Goal: Transaction & Acquisition: Purchase product/service

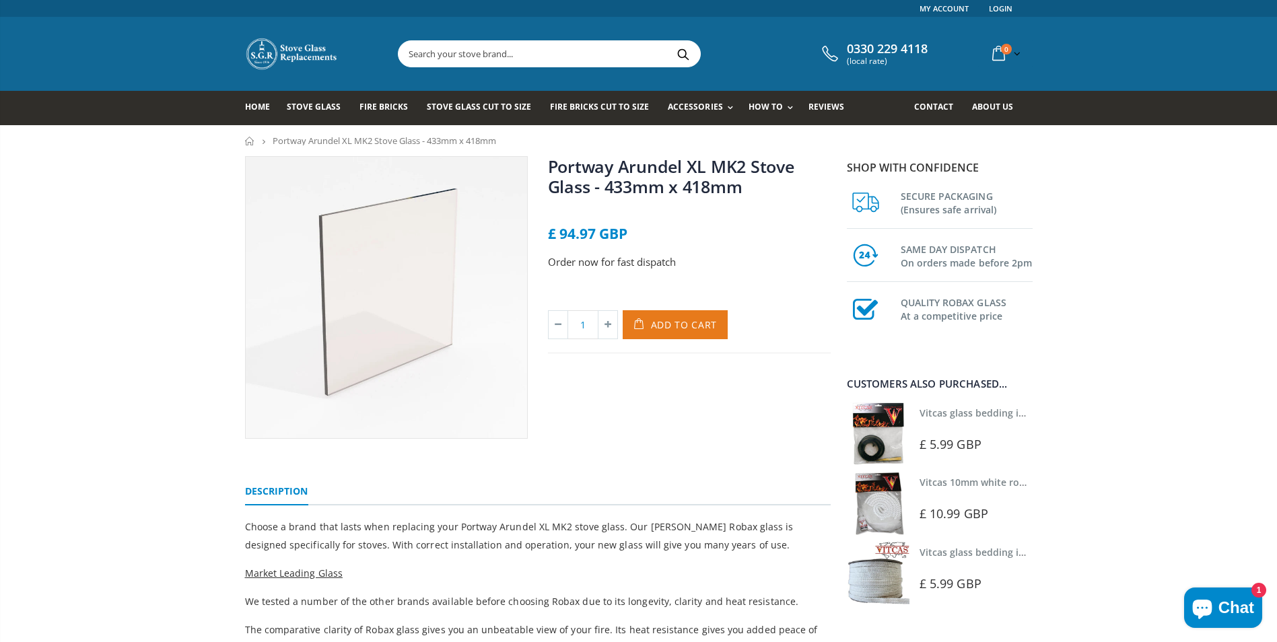
click at [659, 324] on span "Add to Cart" at bounding box center [684, 324] width 67 height 13
click at [648, 376] on div "Portway Arundel XL MK2 Stove Glass - 433mm x 418mm No reviews £ 94.97 GBP Order…" at bounding box center [689, 297] width 303 height 283
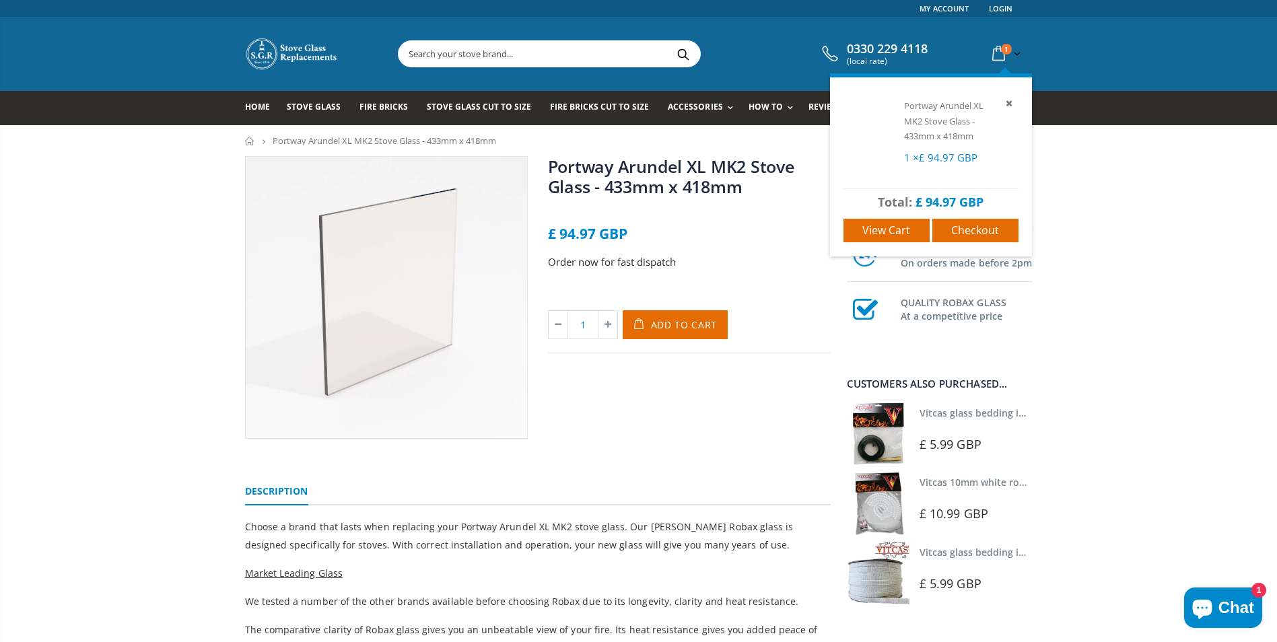
click at [999, 48] on icon at bounding box center [999, 54] width 24 height 24
click at [884, 230] on span "View cart" at bounding box center [886, 230] width 48 height 15
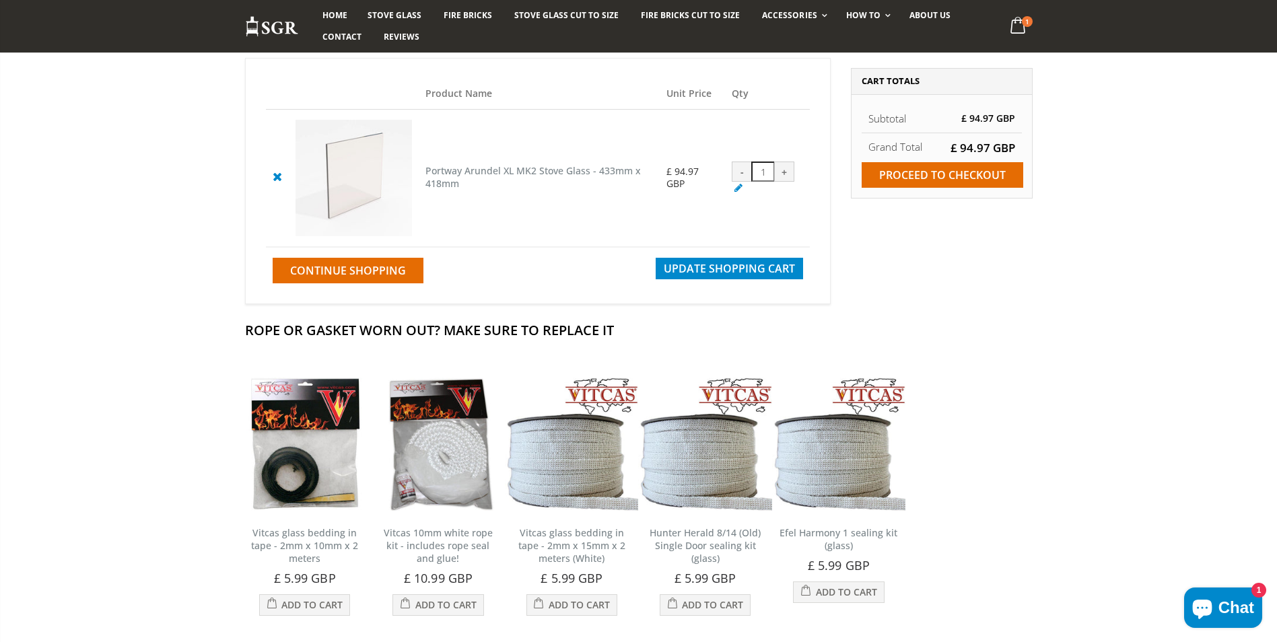
scroll to position [135, 0]
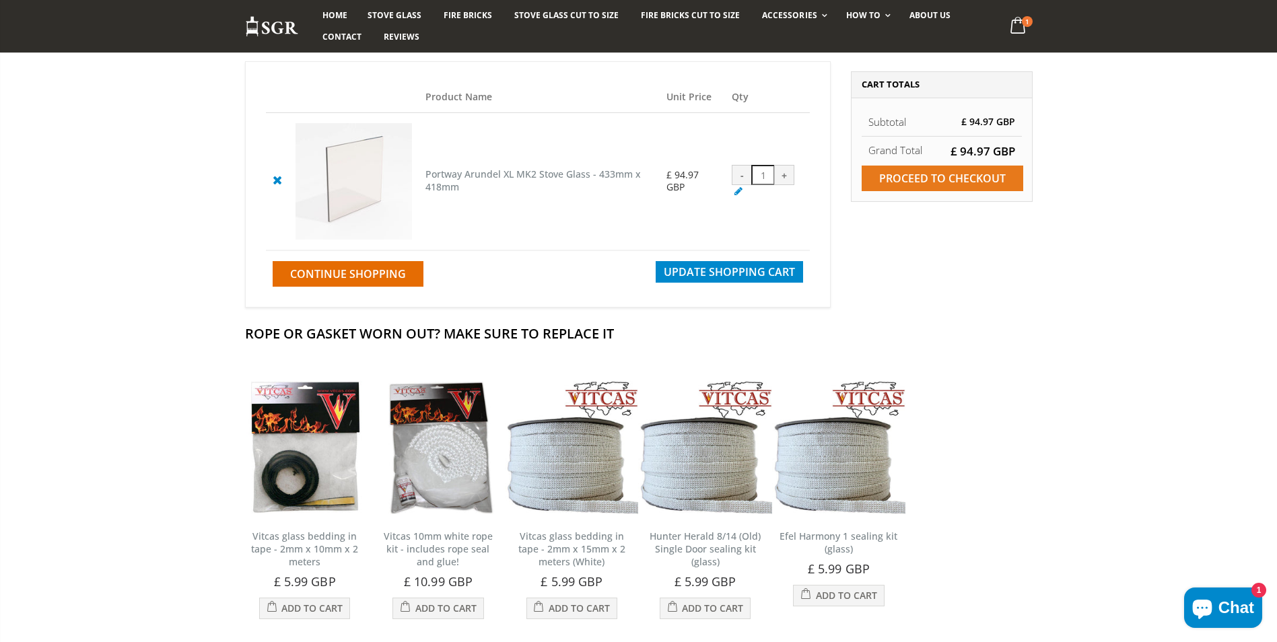
click at [949, 183] on input "Proceed to checkout" at bounding box center [943, 179] width 162 height 26
